Goal: Navigation & Orientation: Find specific page/section

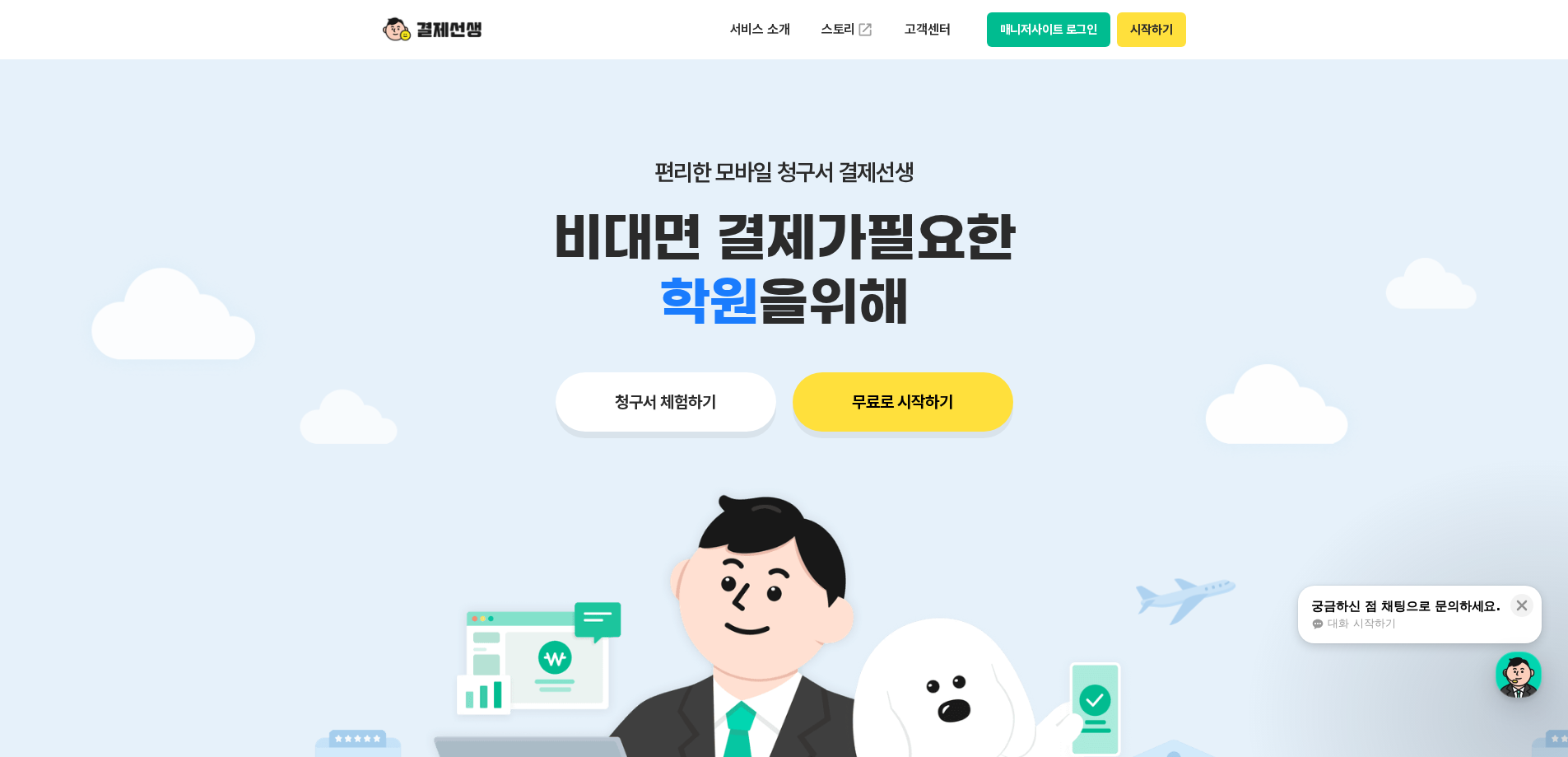
click at [1159, 27] on button "시작하기" at bounding box center [1151, 30] width 69 height 35
click at [1062, 31] on button "매니저사이트 로그인" at bounding box center [1049, 30] width 125 height 35
click at [1060, 19] on button "매니저사이트 로그인" at bounding box center [1049, 30] width 125 height 35
click at [1045, 36] on button "매니저사이트 로그인" at bounding box center [1049, 30] width 125 height 35
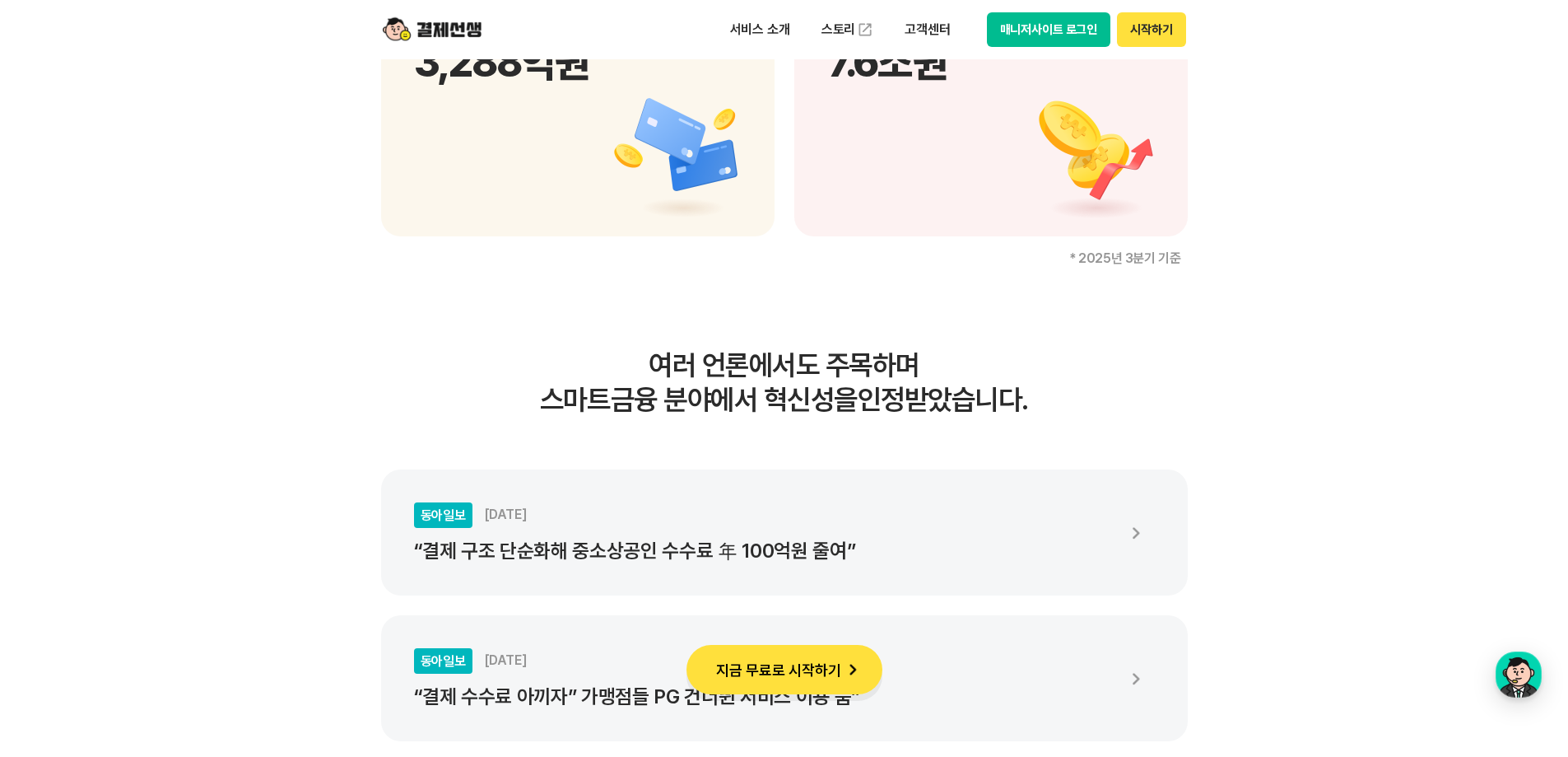
scroll to position [2388, 0]
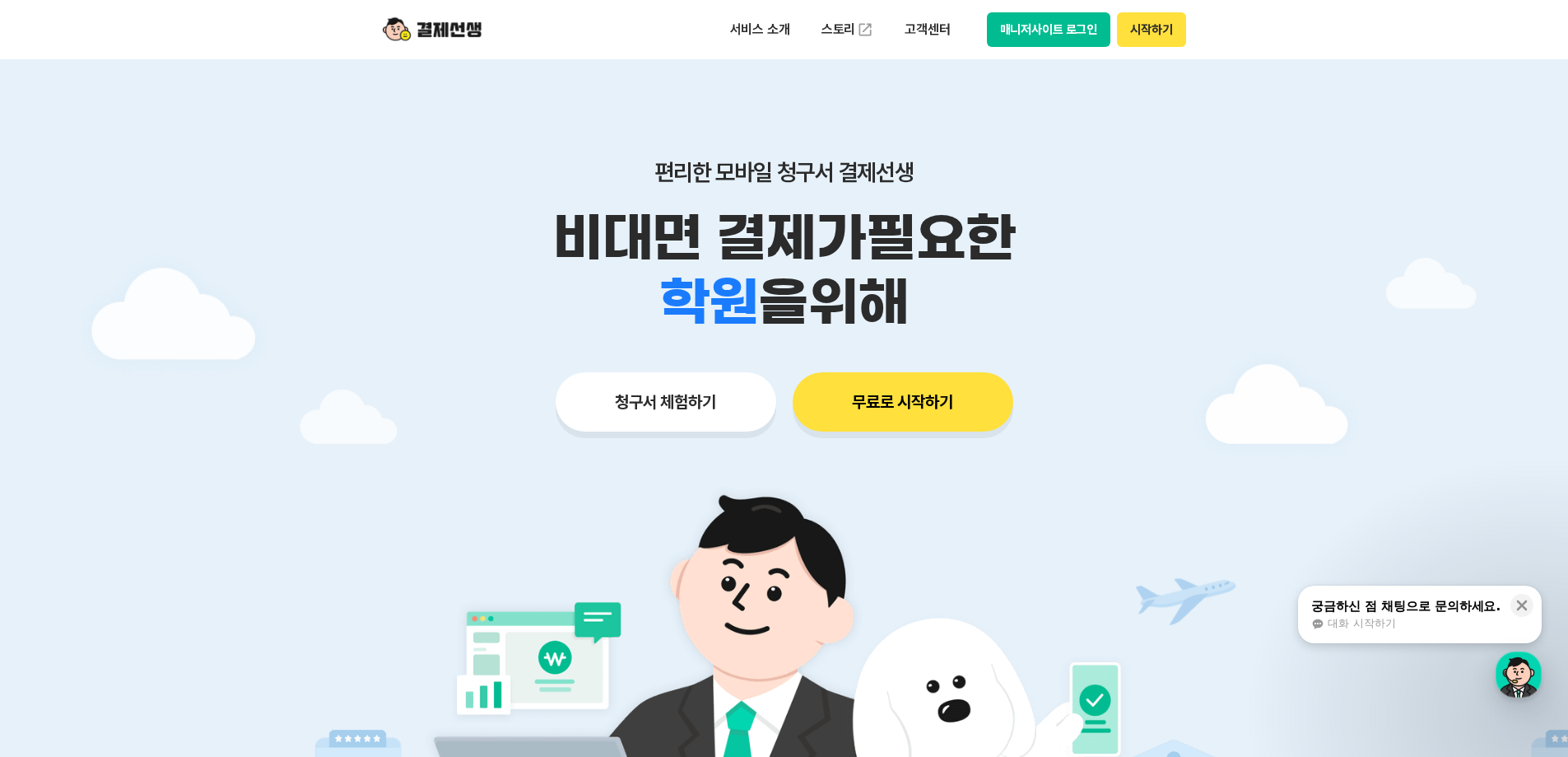
click at [1076, 28] on button "매니저사이트 로그인" at bounding box center [1049, 30] width 125 height 35
click at [374, 137] on div "편리한 모바일 청구서 결제선생 비대면 결제가 필요한 학원 공부방 호텔 쇼핑몰 병원 배달 보험사 항공사 골프장 을 위해 청구서 체험하기 무료로 …" at bounding box center [784, 263] width 843 height 407
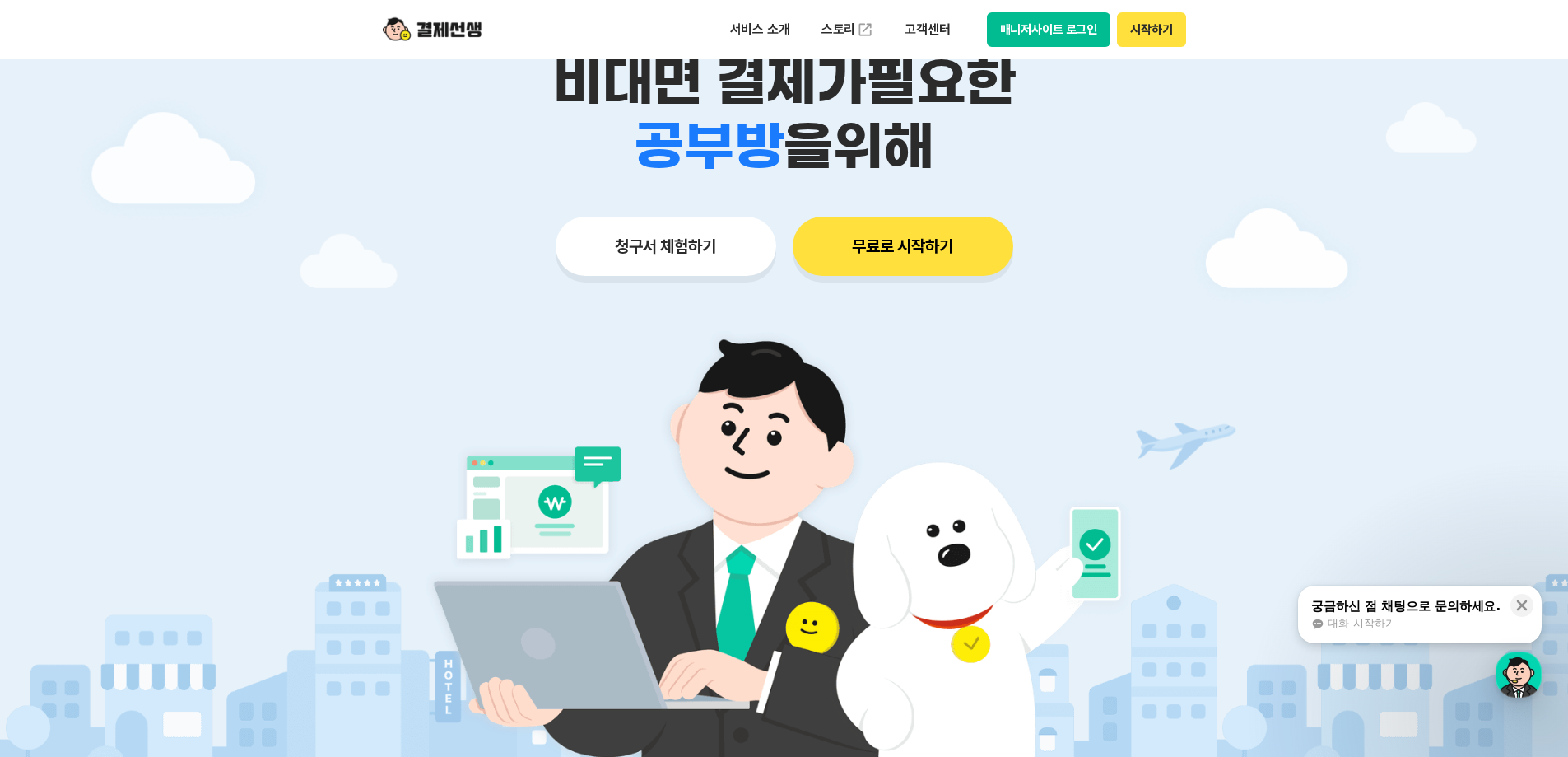
scroll to position [82, 0]
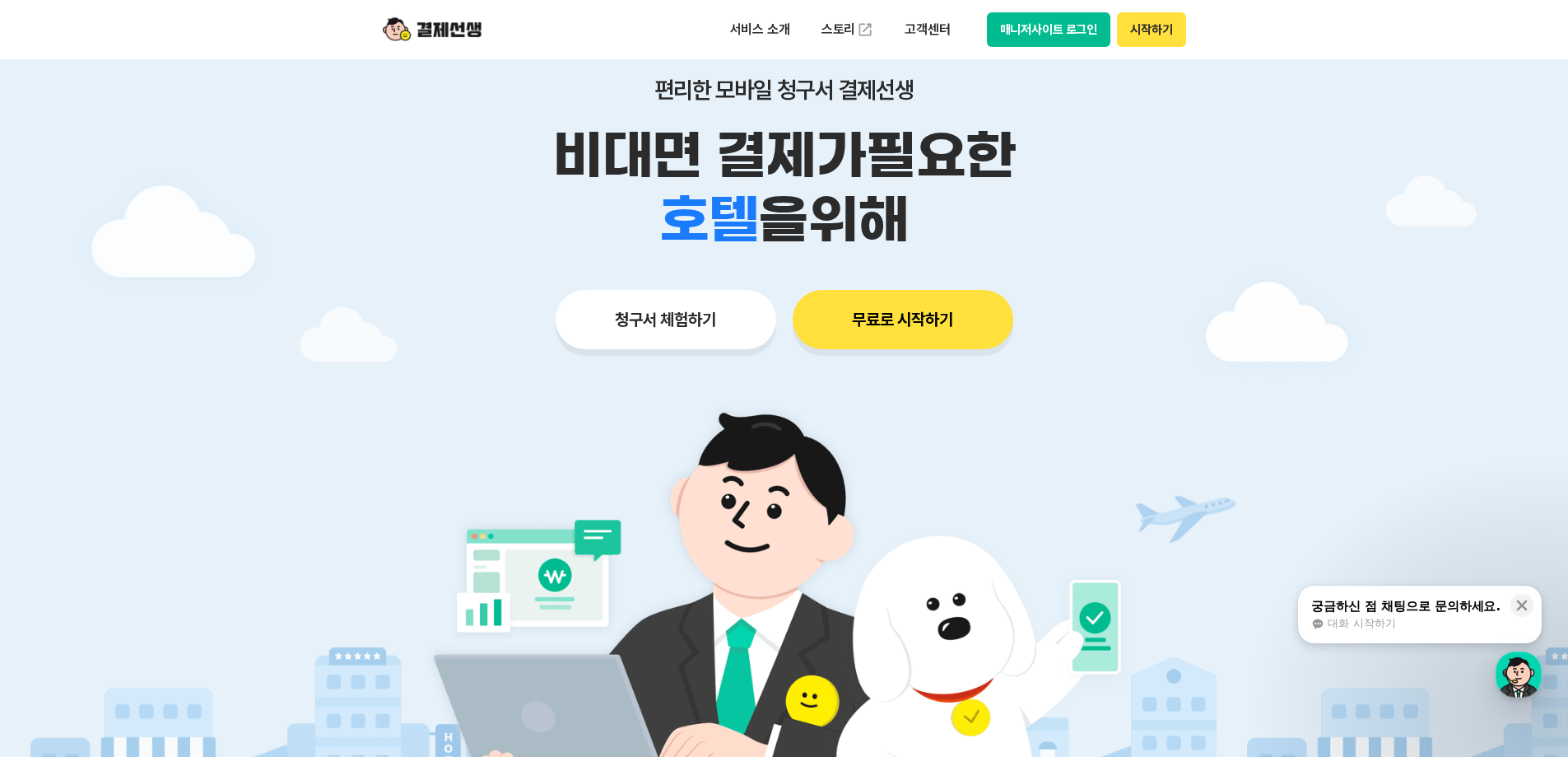
click at [459, 29] on img at bounding box center [432, 30] width 99 height 31
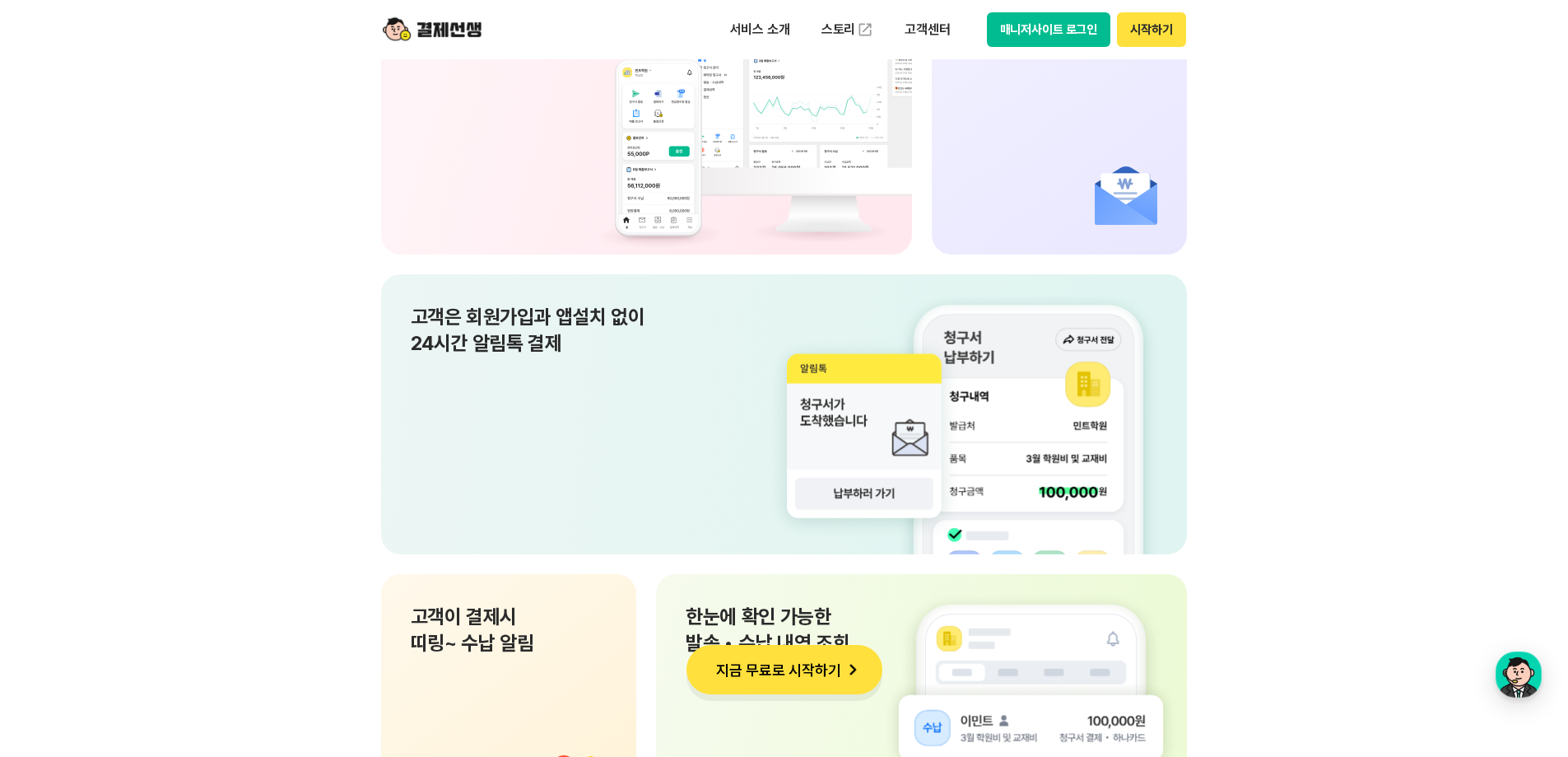
scroll to position [11608, 0]
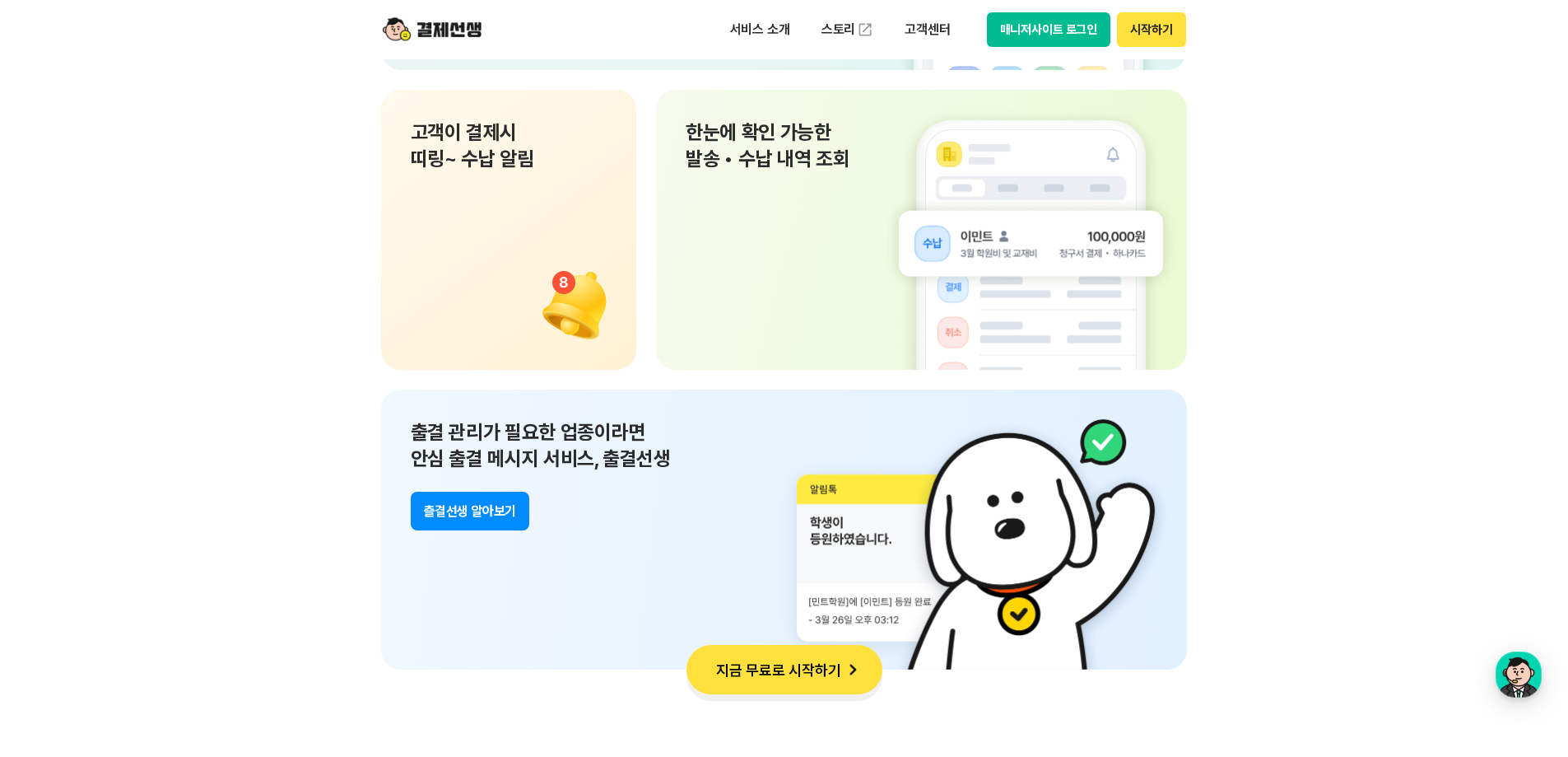
click at [1335, 541] on section "쉽고 편한 결제선생 UX 사업장과 고객 모두가 편리하게 사용할 수 있도록 설계 하였습니다. 서비스소개 바로가기 PC와 App으로 언제 어디서든…" at bounding box center [784, 63] width 1568 height 1640
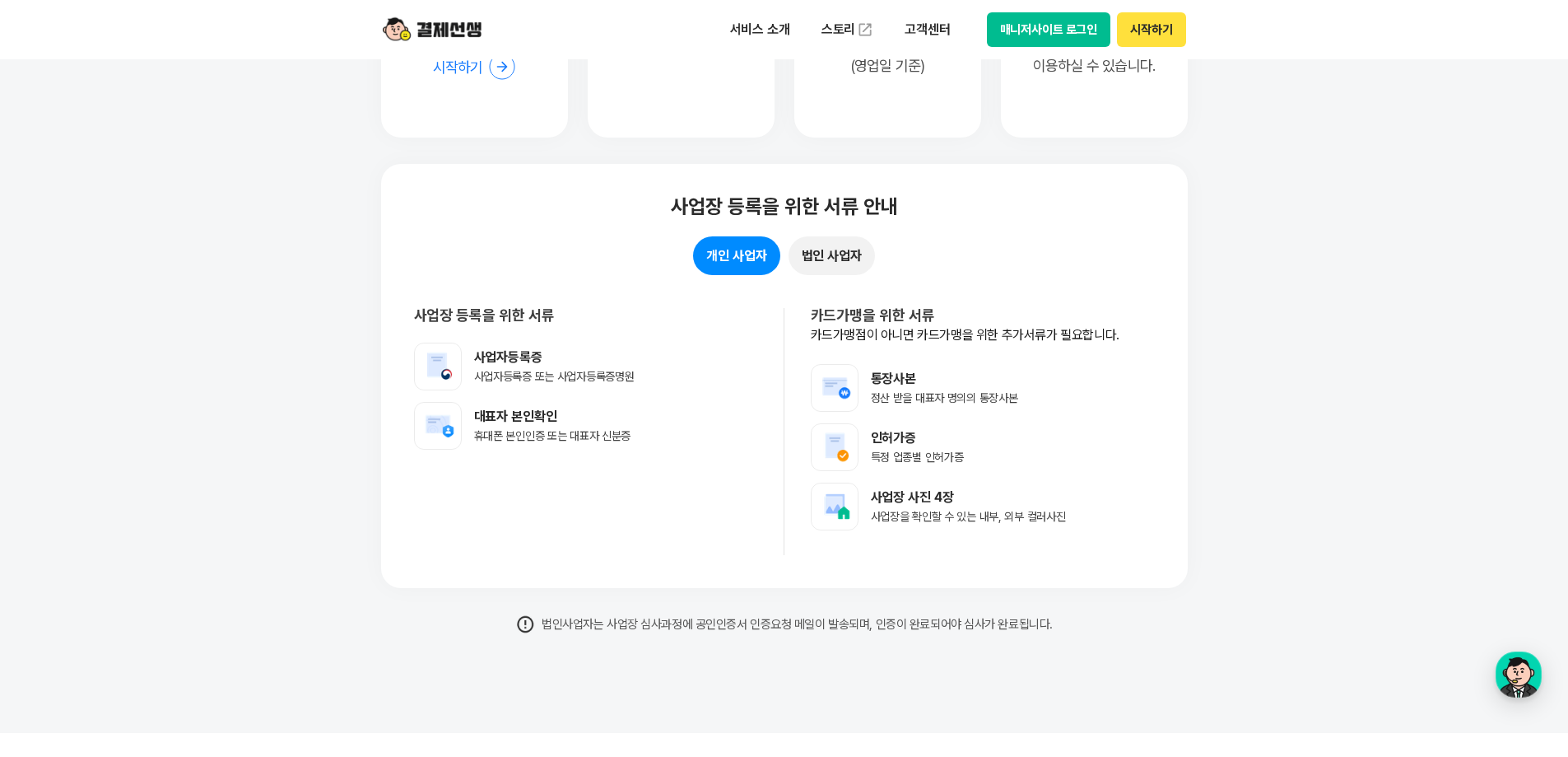
scroll to position [13668, 0]
